Goal: Task Accomplishment & Management: Manage account settings

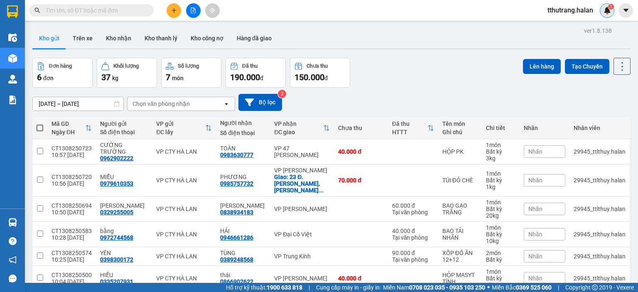
click at [606, 11] on img at bounding box center [606, 10] width 7 height 7
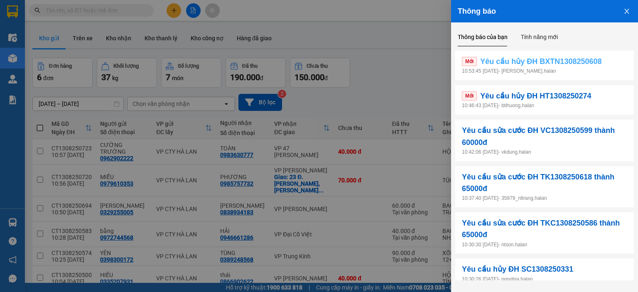
click at [605, 62] on link "Mới Yêu cầu hủy ĐH BXTN1308250608" at bounding box center [544, 62] width 165 height 12
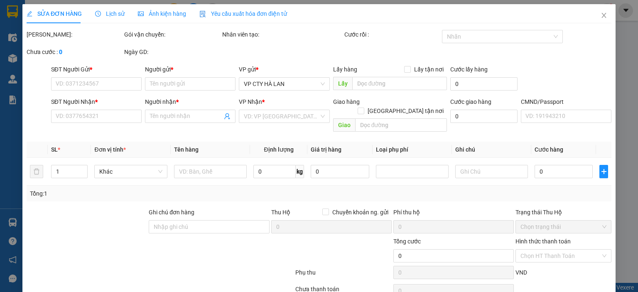
type input "0392608797"
type input "KHÁCH"
type input "0963434398"
type input "Khách"
type input "160.000"
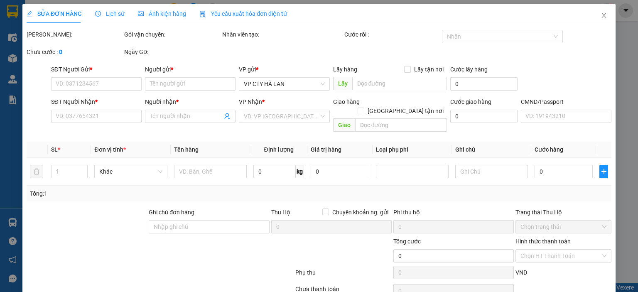
type input "0"
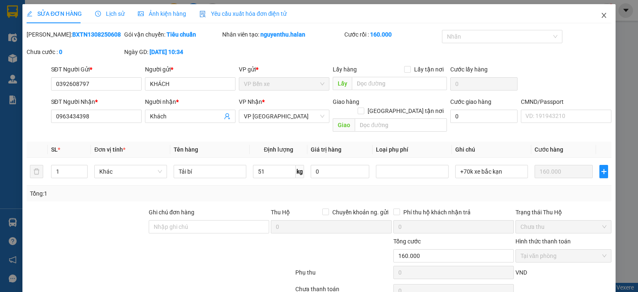
click at [600, 15] on icon "close" at bounding box center [603, 15] width 7 height 7
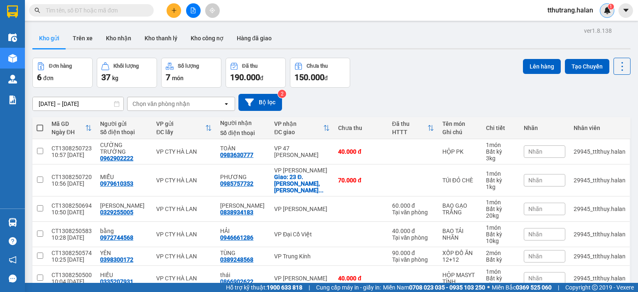
click at [608, 11] on img at bounding box center [606, 10] width 7 height 7
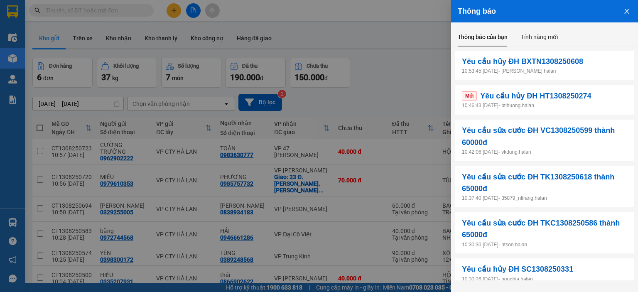
click at [568, 68] on p "10:53:45 [DATE] - nguyenthu.halan" at bounding box center [544, 71] width 165 height 8
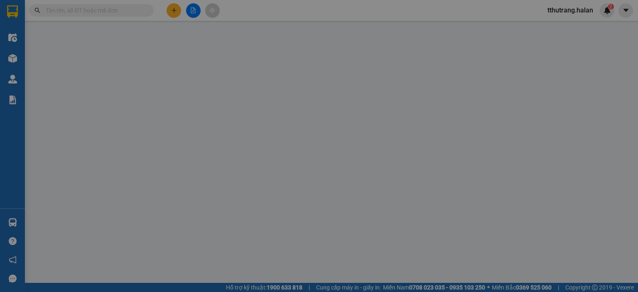
type input "0392608797"
type input "KHÁCH"
type input "0963434398"
type input "Khách"
type input "160.000"
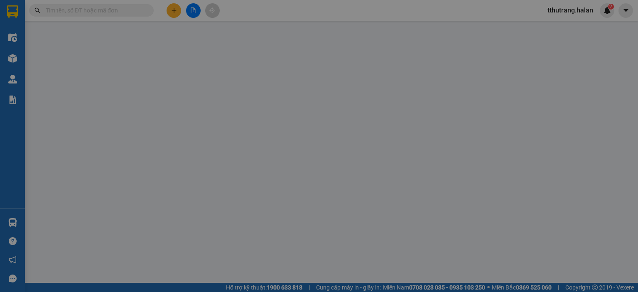
type input "0"
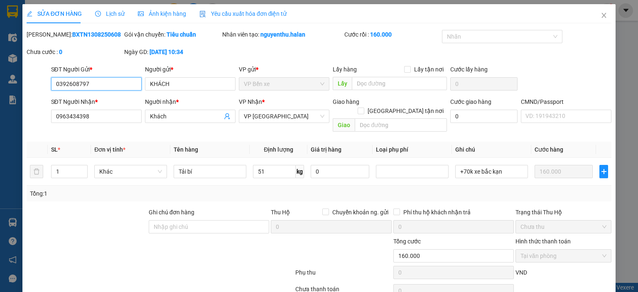
scroll to position [33, 0]
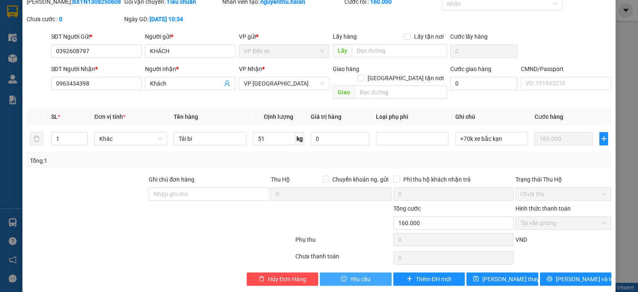
click at [360, 274] on span "Yêu cầu" at bounding box center [360, 278] width 20 height 9
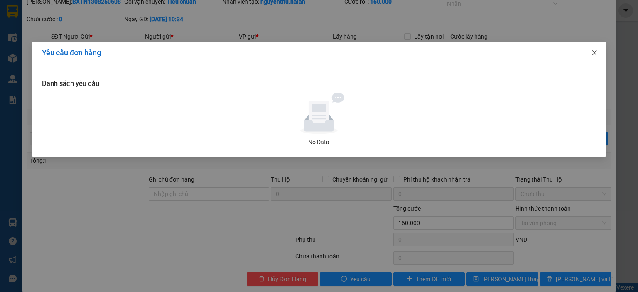
click at [598, 55] on span "Close" at bounding box center [593, 53] width 23 height 23
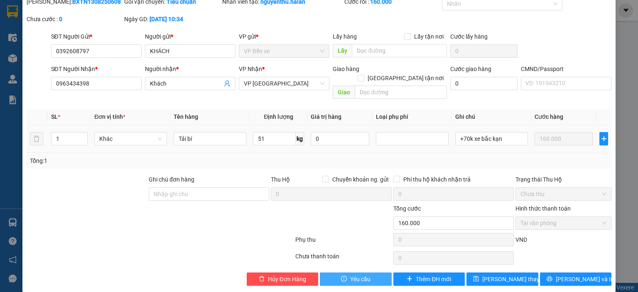
scroll to position [0, 0]
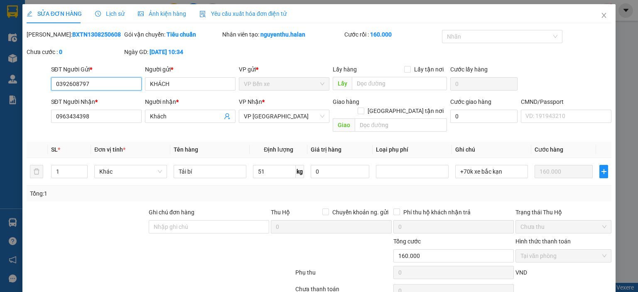
drag, startPoint x: 95, startPoint y: 83, endPoint x: 38, endPoint y: 91, distance: 57.8
click at [38, 91] on div "SĐT Người Gửi * 0392608797 0392608797 Người gửi * KHÁCH VP gửi * VP Bến xe Lấy …" at bounding box center [319, 79] width 586 height 29
click at [595, 20] on span "Close" at bounding box center [603, 15] width 23 height 23
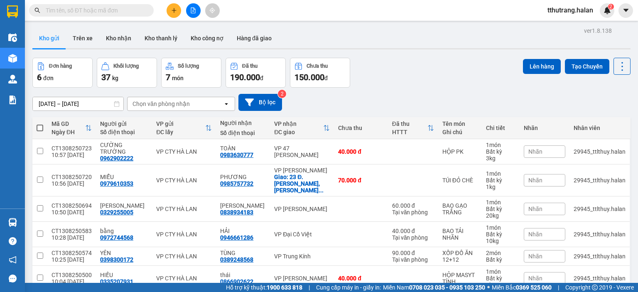
click at [100, 12] on input "text" at bounding box center [95, 10] width 98 height 9
paste input "0392608797"
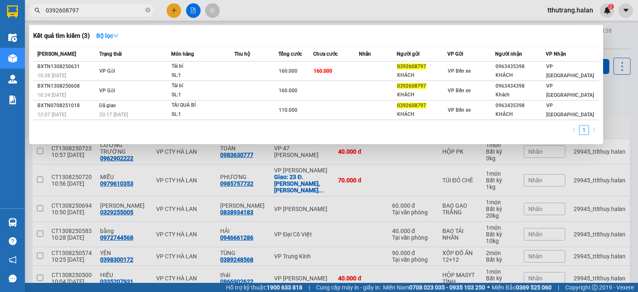
type input "0392608797"
click at [609, 26] on div at bounding box center [319, 146] width 638 height 292
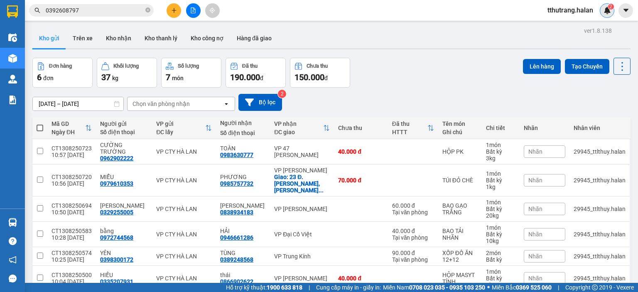
click at [604, 11] on img at bounding box center [606, 10] width 7 height 7
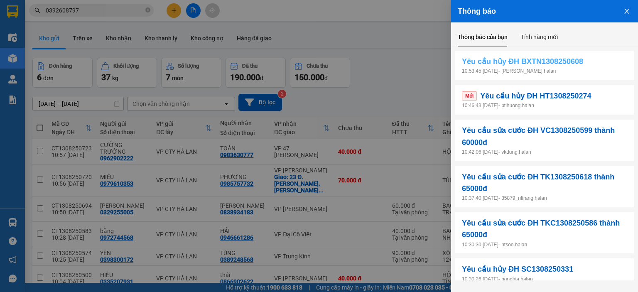
click at [550, 65] on span "Yêu cầu hủy ĐH BXTN1308250608" at bounding box center [522, 62] width 121 height 12
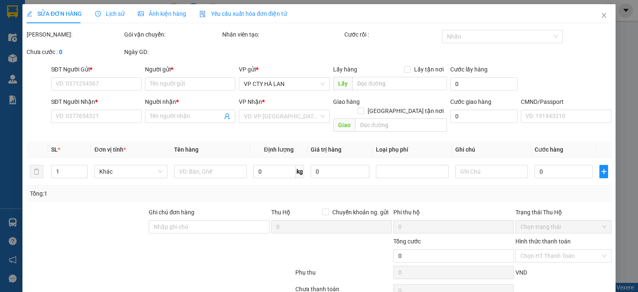
type input "0392608797"
type input "KHÁCH"
type input "0963434398"
type input "Khách"
type input "160.000"
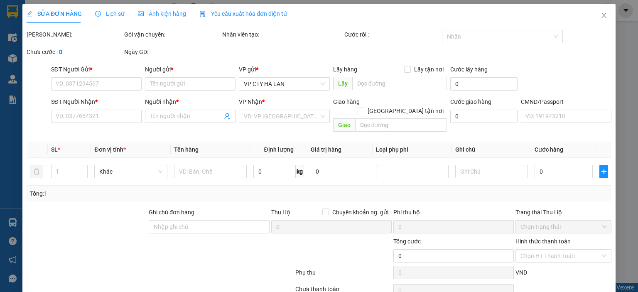
type input "0"
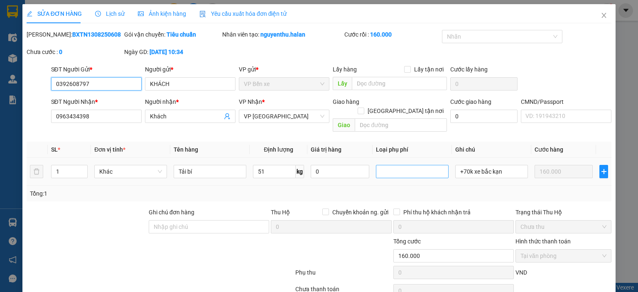
scroll to position [33, 0]
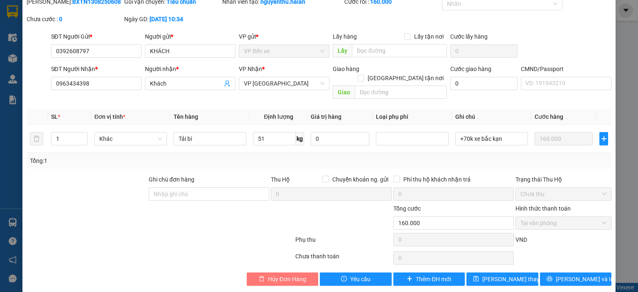
click at [284, 272] on button "Hủy Đơn Hàng" at bounding box center [283, 278] width 72 height 13
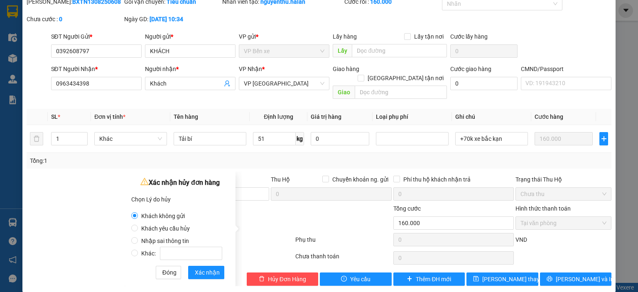
click at [175, 240] on span "Nhập sai thông tin" at bounding box center [165, 240] width 54 height 7
click at [138, 240] on input "Nhập sai thông tin" at bounding box center [134, 240] width 7 height 7
radio input "true"
radio input "false"
click at [206, 274] on span "Xác nhận" at bounding box center [207, 272] width 25 height 9
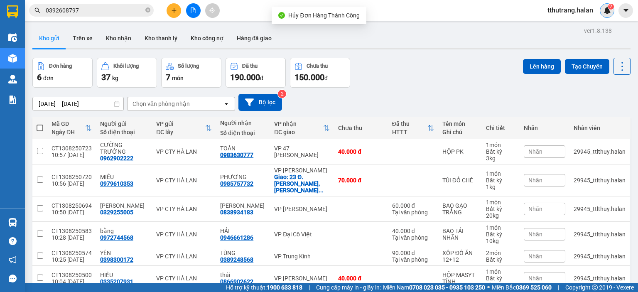
click at [608, 9] on img at bounding box center [606, 10] width 7 height 7
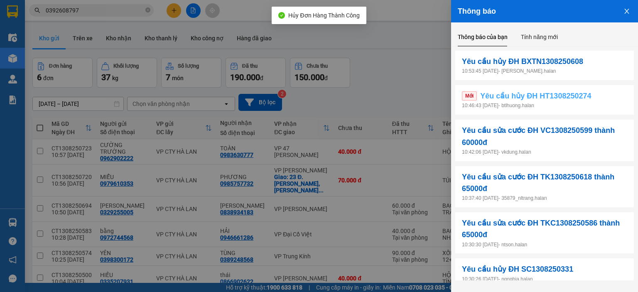
click at [507, 94] on span "Yêu cầu hủy ĐH HT1308250274" at bounding box center [535, 96] width 111 height 12
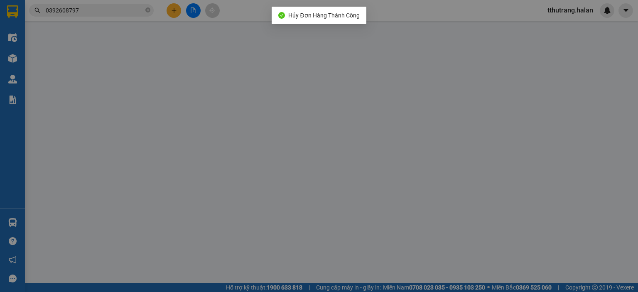
type input "0975539767"
type input "DƯƠNG"
type input "0962111632"
type input "DIỆU"
type input "140.000"
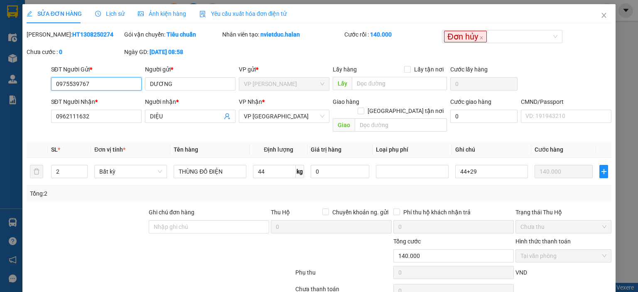
scroll to position [33, 0]
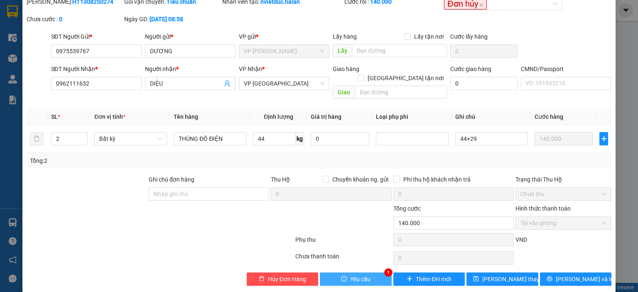
click at [350, 274] on span "Yêu cầu" at bounding box center [360, 278] width 20 height 9
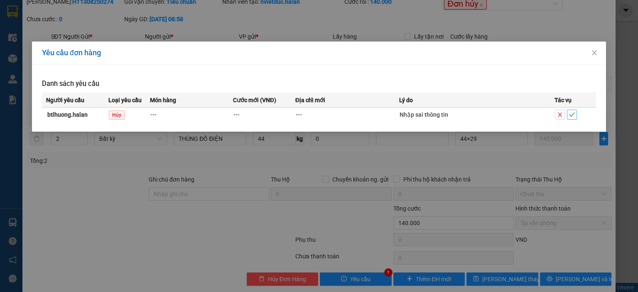
click at [573, 114] on icon "check" at bounding box center [572, 115] width 6 height 6
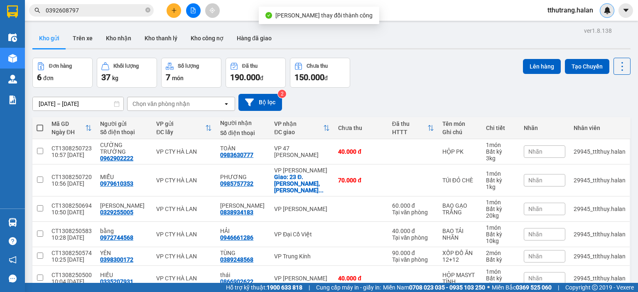
click at [604, 15] on div at bounding box center [606, 10] width 15 height 15
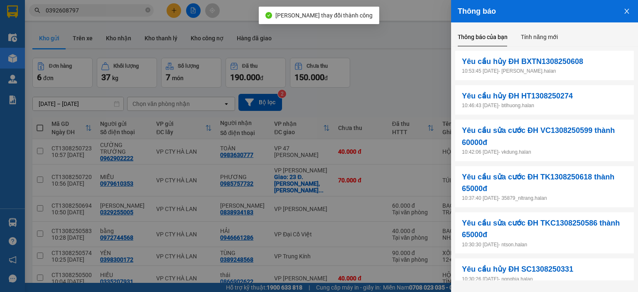
click at [424, 45] on div at bounding box center [319, 146] width 638 height 292
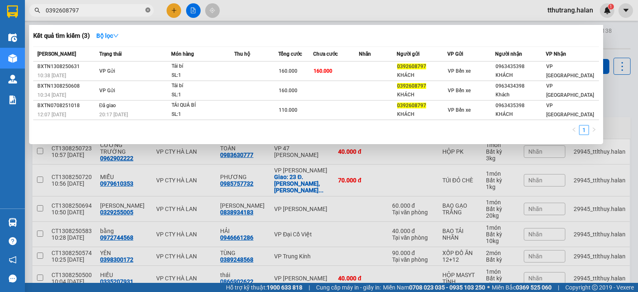
click at [146, 9] on span "0392608797" at bounding box center [91, 10] width 125 height 12
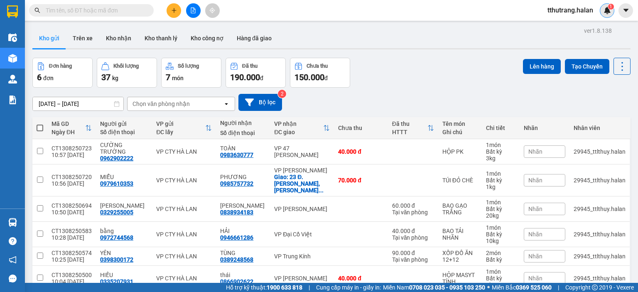
click at [604, 14] on div "1" at bounding box center [606, 10] width 15 height 15
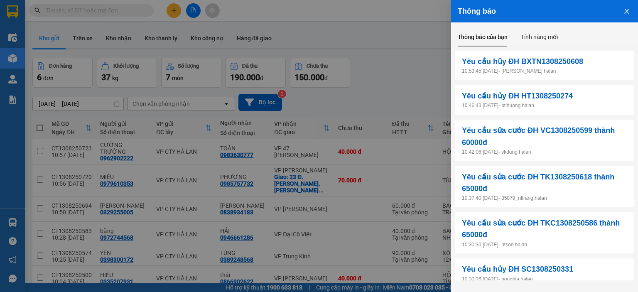
click at [627, 12] on icon "close" at bounding box center [626, 11] width 5 height 5
